Goal: Transaction & Acquisition: Subscribe to service/newsletter

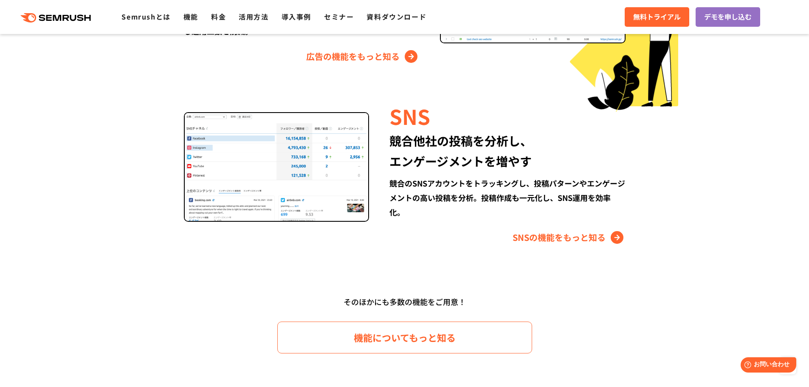
scroll to position [1232, 0]
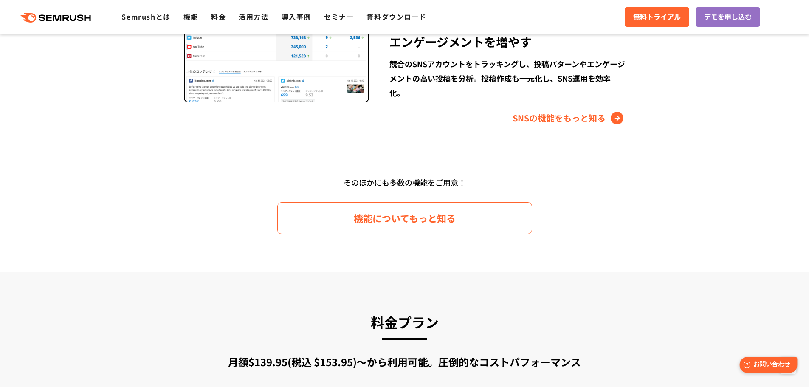
click at [784, 361] on span "お問い合わせ" at bounding box center [772, 365] width 37 height 8
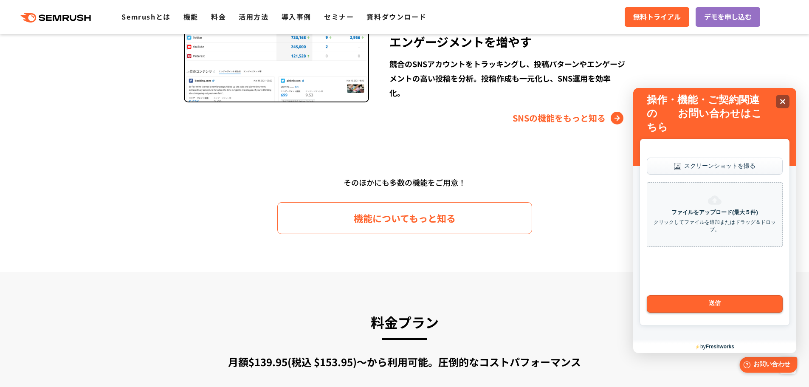
scroll to position [0, 0]
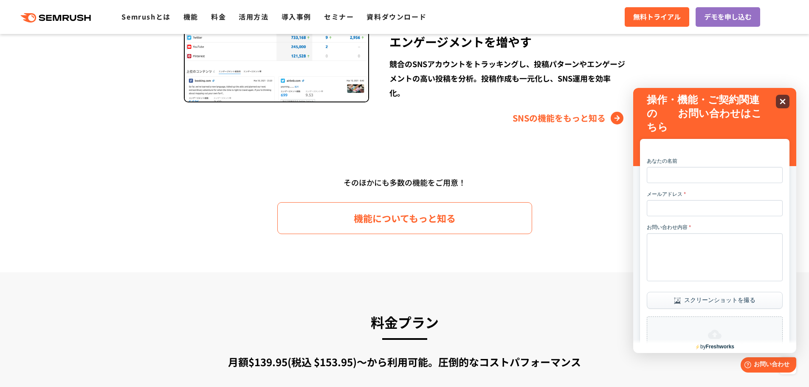
click at [788, 104] on div "Close" at bounding box center [783, 102] width 14 height 14
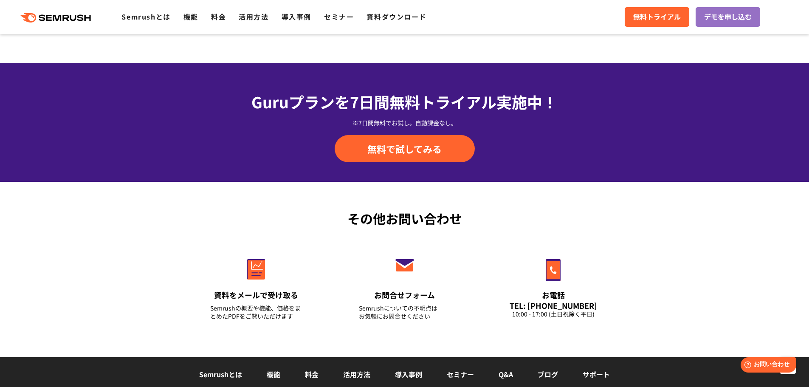
scroll to position [2846, 0]
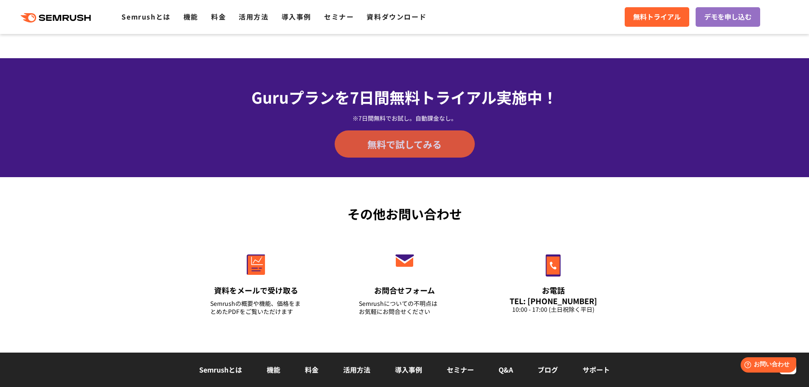
click at [453, 147] on link "無料で試してみる" at bounding box center [405, 143] width 140 height 27
